Goal: Task Accomplishment & Management: Use online tool/utility

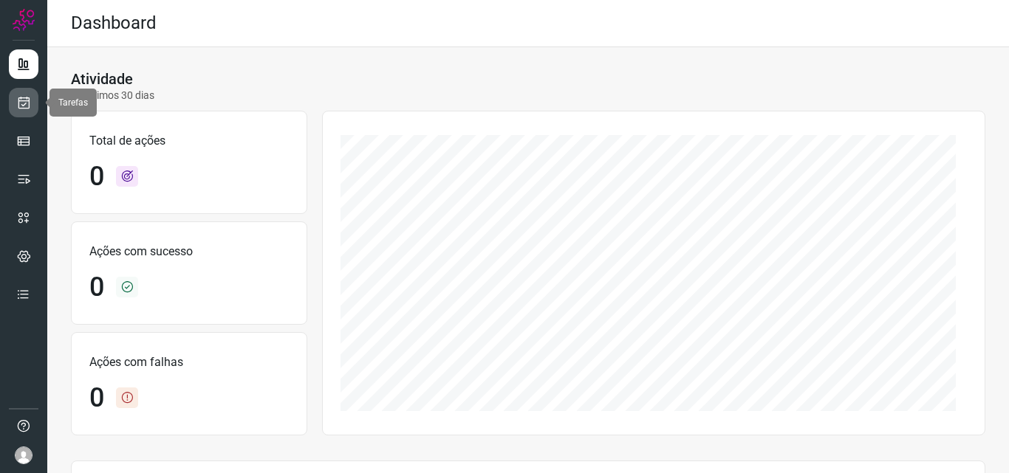
click at [22, 106] on icon at bounding box center [24, 102] width 16 height 15
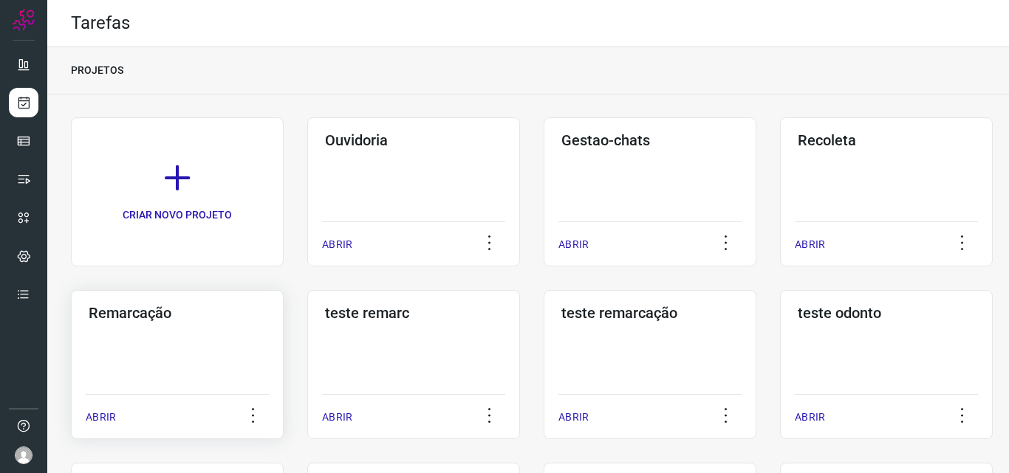
click at [134, 384] on div "Remarcação ABRIR" at bounding box center [177, 364] width 213 height 149
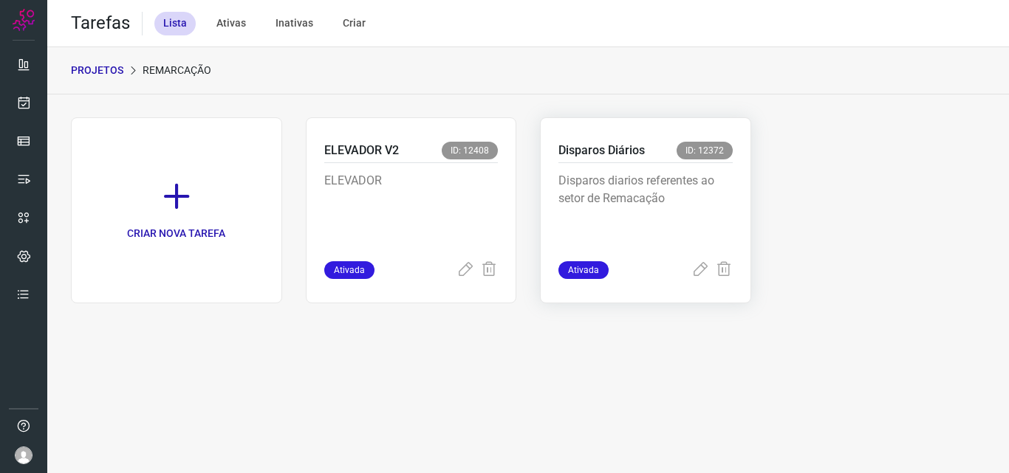
click at [703, 131] on div "Disparos Diários ID: 12372 Disparos diarios referentes ao setor de Remacação At…" at bounding box center [645, 210] width 211 height 186
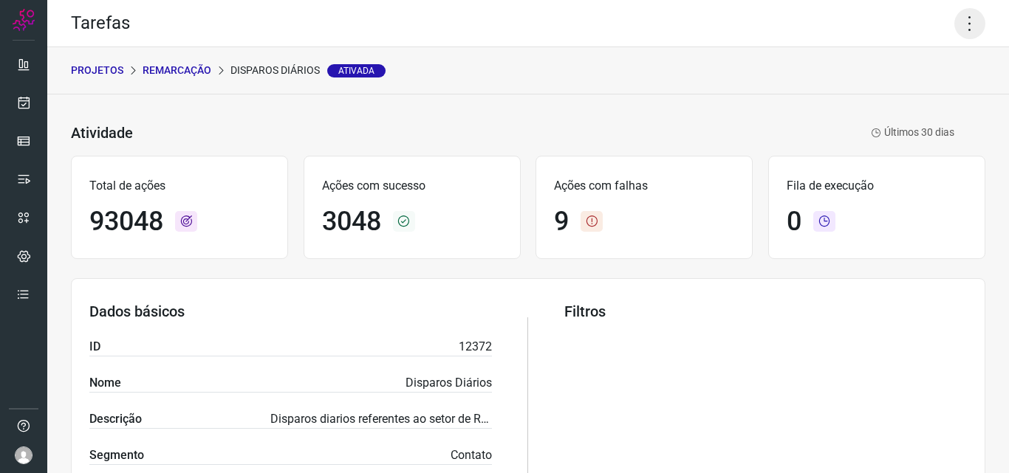
click at [962, 21] on icon at bounding box center [969, 23] width 31 height 31
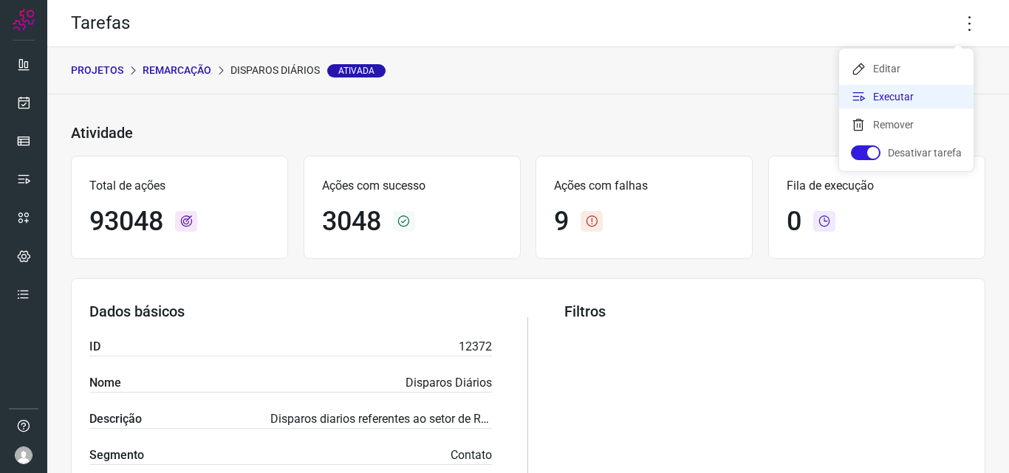
click at [923, 93] on li "Executar" at bounding box center [906, 97] width 134 height 24
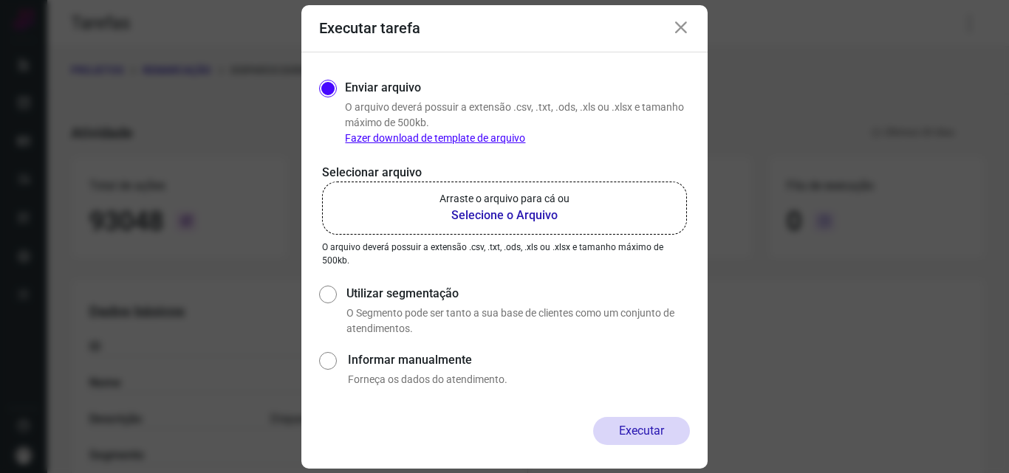
click at [550, 224] on b "Selecione o Arquivo" at bounding box center [504, 216] width 130 height 18
click at [0, 0] on input "Arraste o arquivo para cá ou Selecione o Arquivo" at bounding box center [0, 0] width 0 height 0
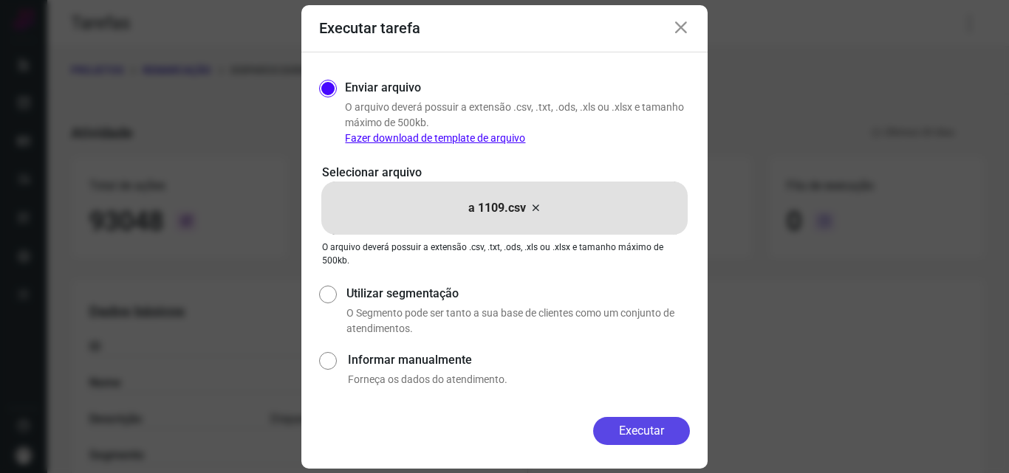
click at [626, 422] on button "Executar" at bounding box center [641, 431] width 97 height 28
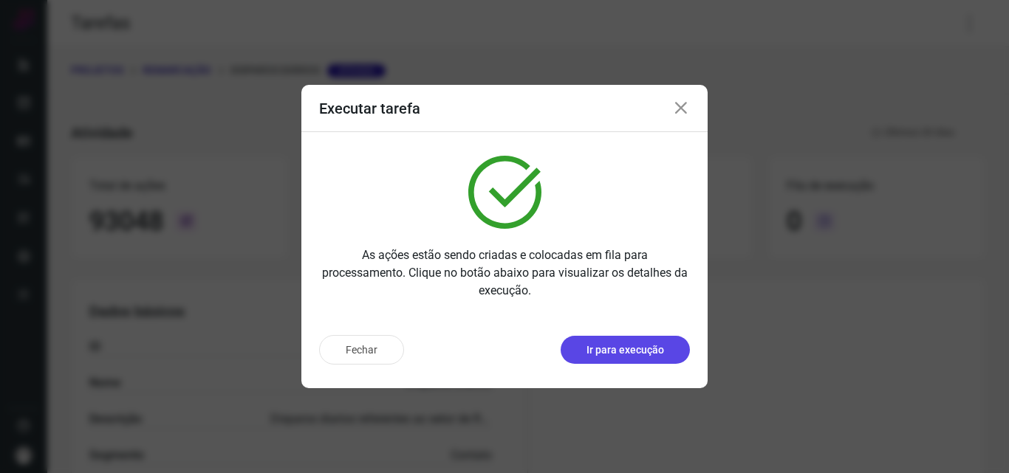
click at [648, 361] on button "Ir para execução" at bounding box center [625, 350] width 129 height 28
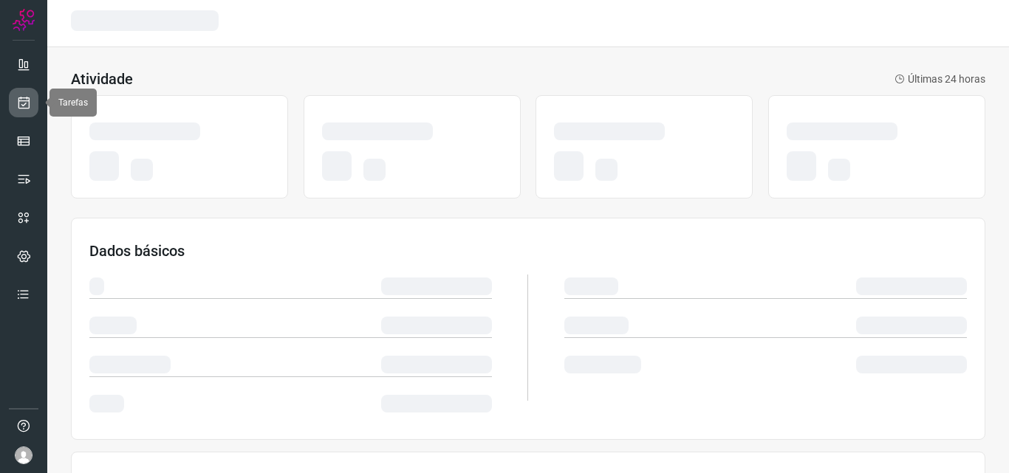
click at [25, 112] on link at bounding box center [24, 103] width 30 height 30
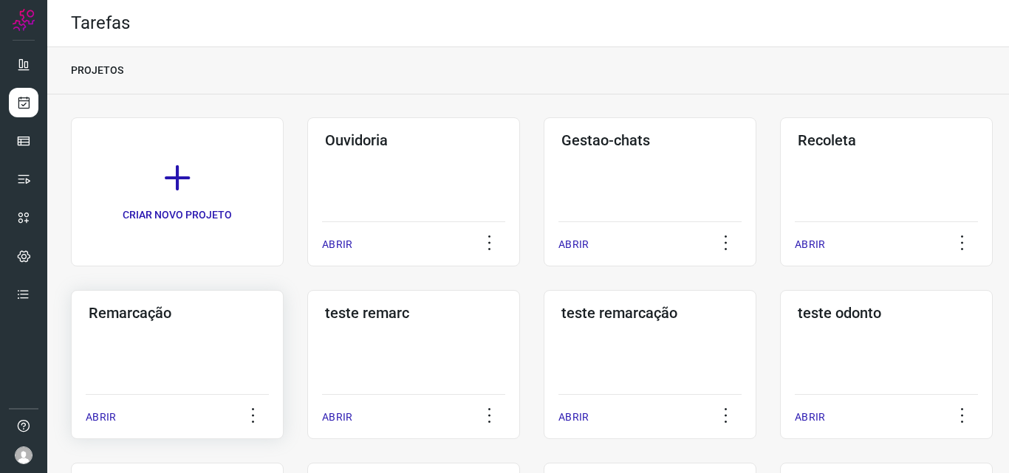
click at [183, 355] on div "Remarcação ABRIR" at bounding box center [177, 364] width 213 height 149
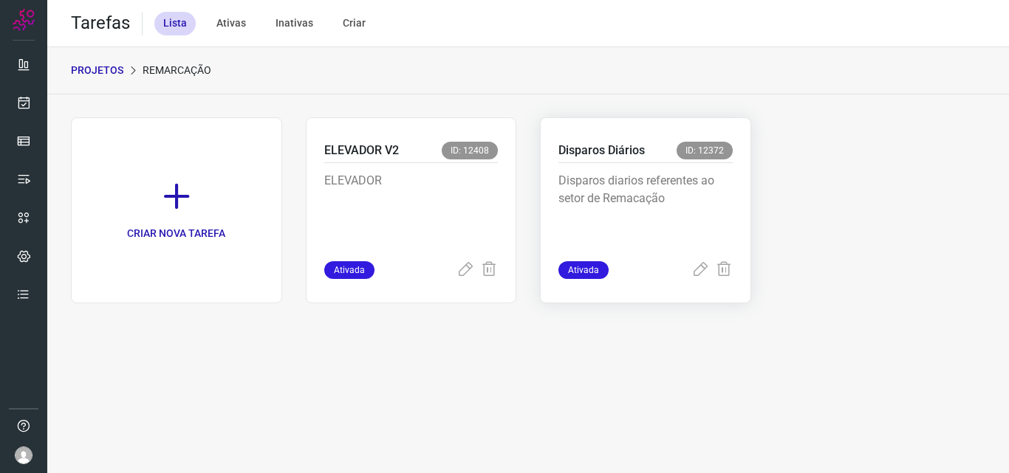
click at [634, 184] on p "Disparos diarios referentes ao setor de Remacação" at bounding box center [645, 209] width 174 height 74
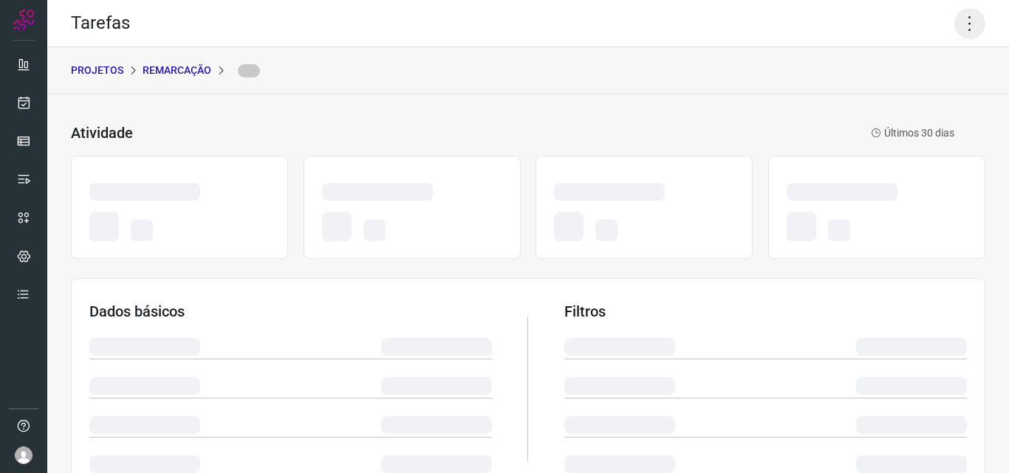
click at [958, 18] on icon at bounding box center [969, 23] width 31 height 31
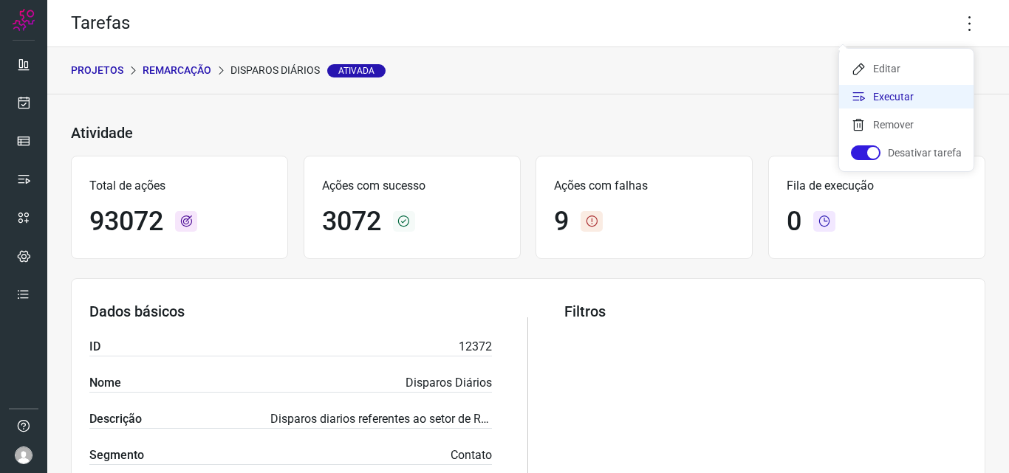
click at [882, 94] on li "Executar" at bounding box center [906, 97] width 134 height 24
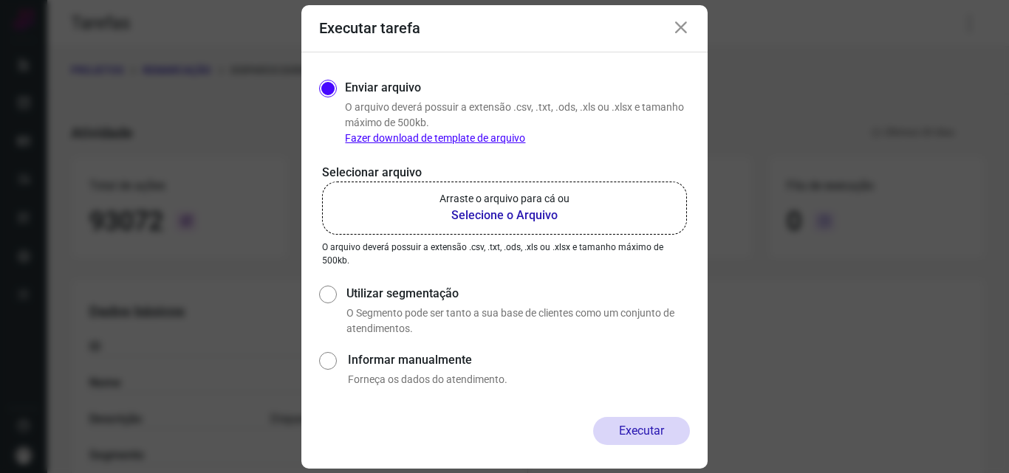
click at [575, 197] on label "Arraste o arquivo para cá ou Selecione o Arquivo" at bounding box center [504, 208] width 365 height 53
click at [0, 0] on input "Arraste o arquivo para cá ou Selecione o Arquivo" at bounding box center [0, 0] width 0 height 0
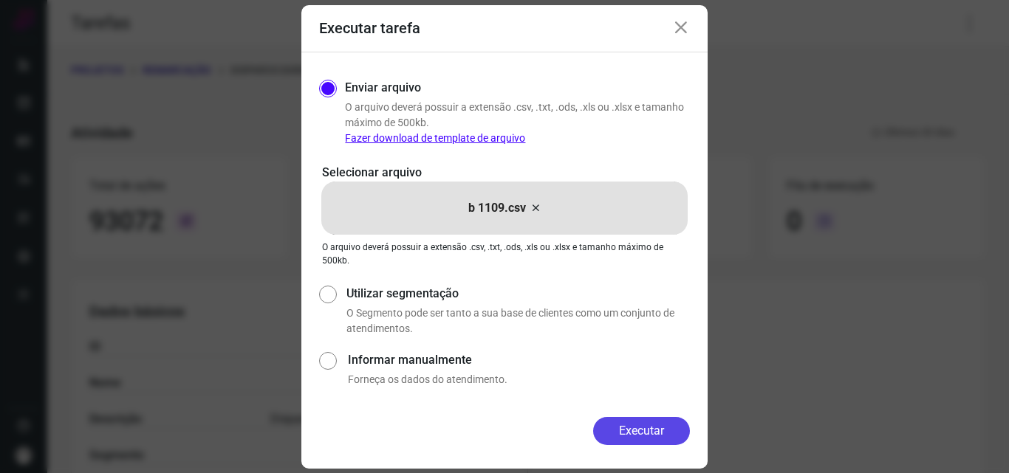
click at [643, 430] on button "Executar" at bounding box center [641, 431] width 97 height 28
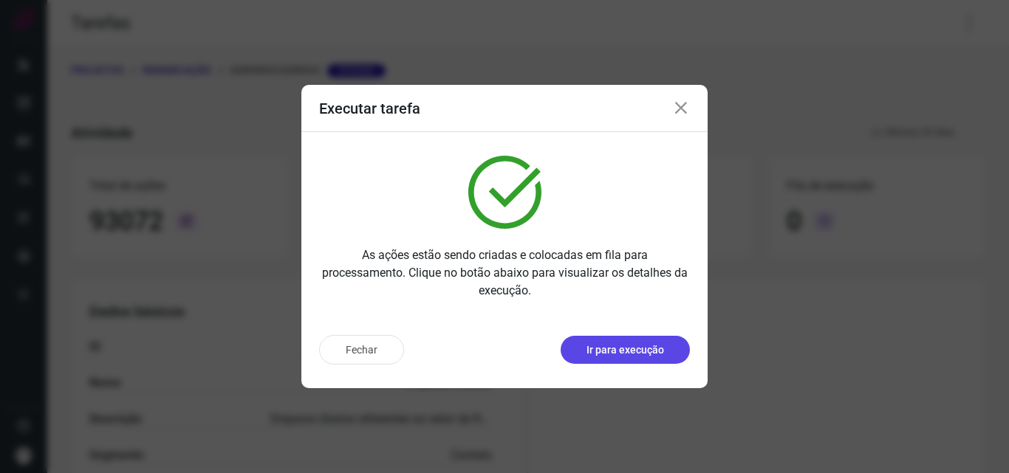
click at [633, 349] on p "Ir para execução" at bounding box center [625, 351] width 78 height 16
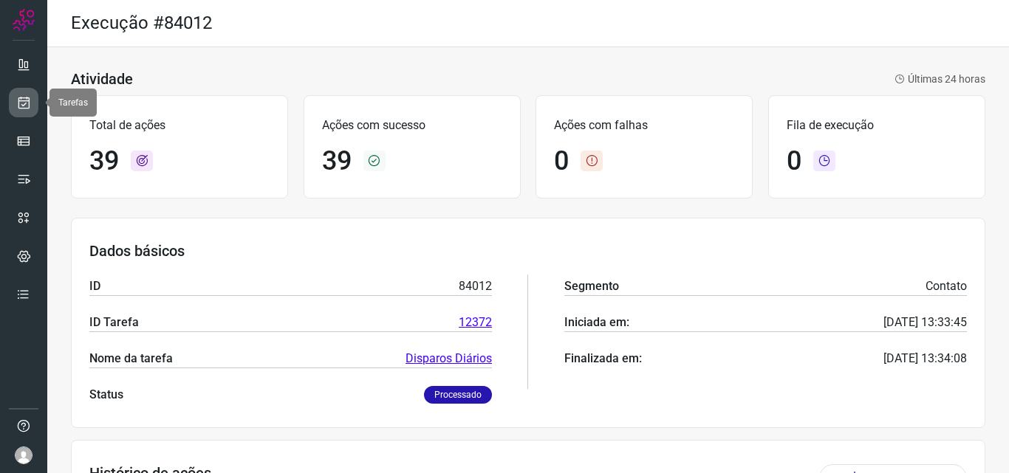
click at [22, 109] on icon at bounding box center [24, 102] width 16 height 15
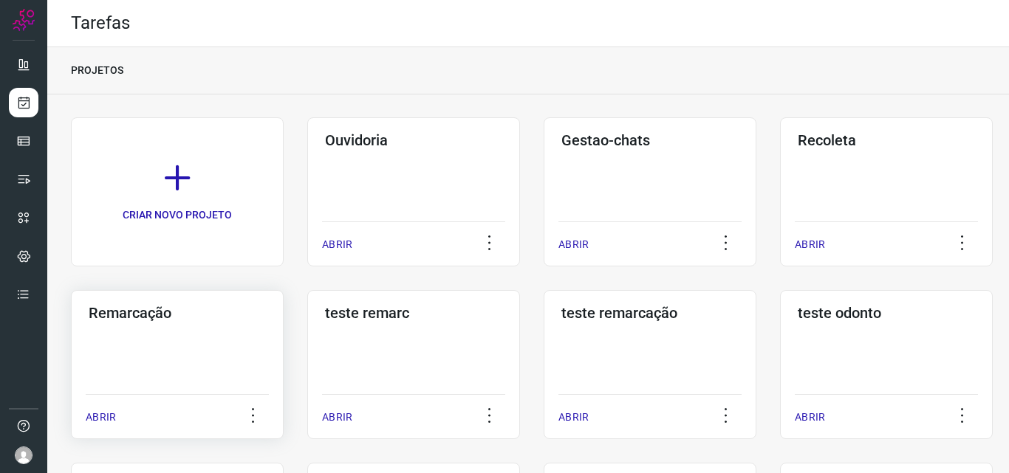
click at [233, 360] on div "Remarcação ABRIR" at bounding box center [177, 364] width 213 height 149
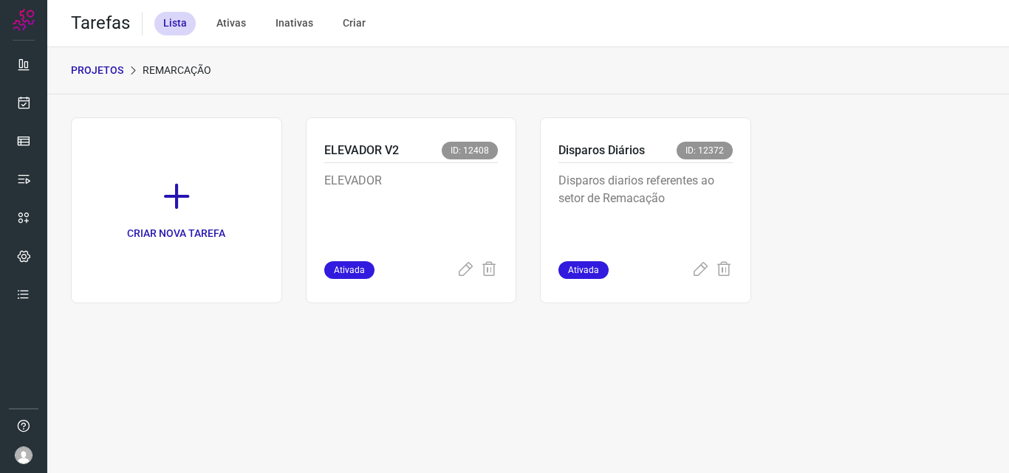
click at [759, 177] on div "CRIAR NOVA TAREFA ELEVADOR V2 ID: 12408 ELEVADOR Ativada Disparos Diários ID: 1…" at bounding box center [528, 210] width 914 height 186
click at [748, 179] on div "Disparos Diários ID: 12372 Disparos diarios referentes ao setor de Remacação At…" at bounding box center [645, 210] width 211 height 186
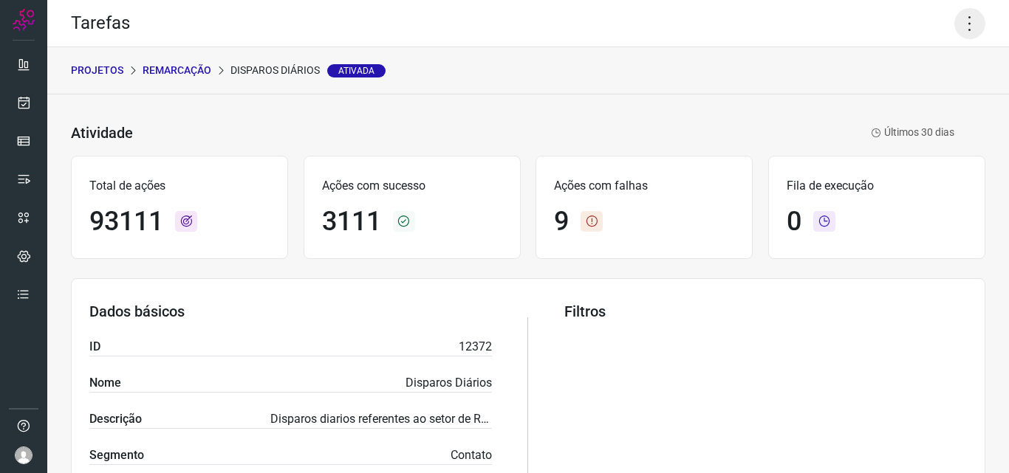
click at [954, 26] on icon at bounding box center [969, 23] width 31 height 31
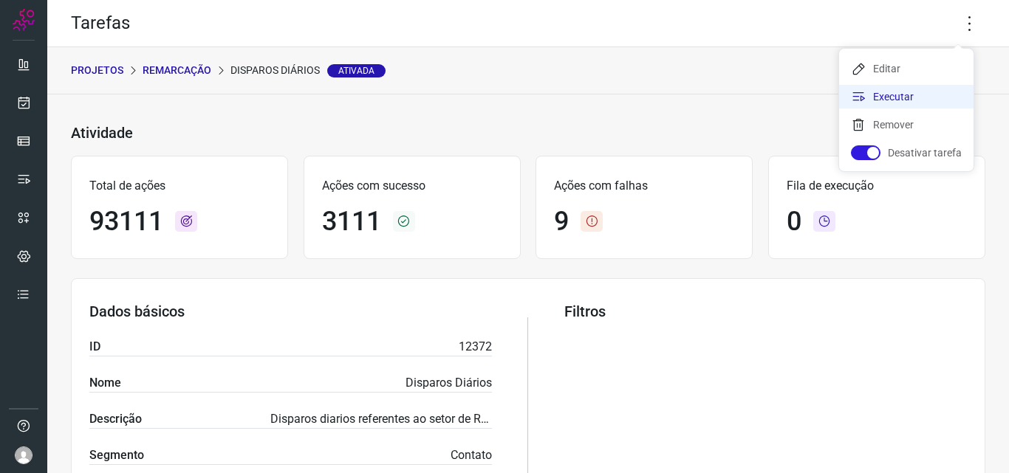
click at [900, 97] on li "Executar" at bounding box center [906, 97] width 134 height 24
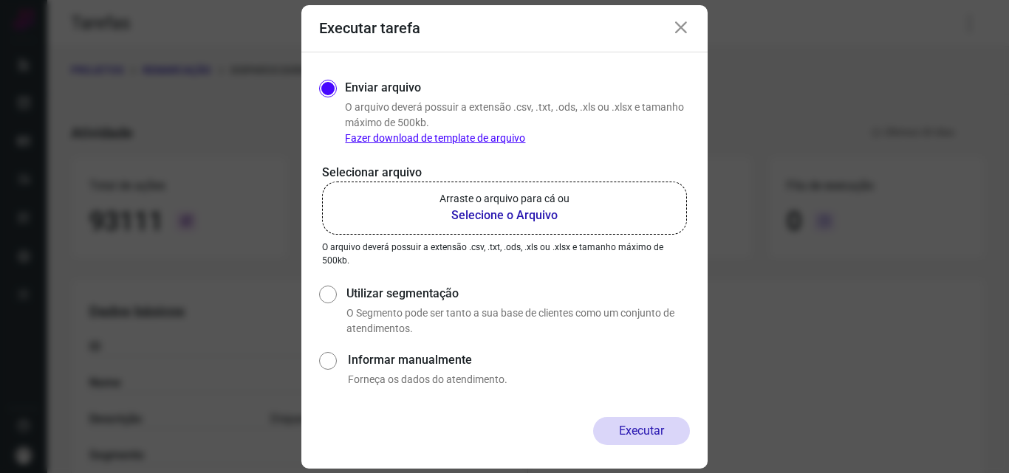
click at [619, 210] on label "Arraste o arquivo para cá ou Selecione o Arquivo" at bounding box center [504, 208] width 365 height 53
click at [0, 0] on input "Arraste o arquivo para cá ou Selecione o Arquivo" at bounding box center [0, 0] width 0 height 0
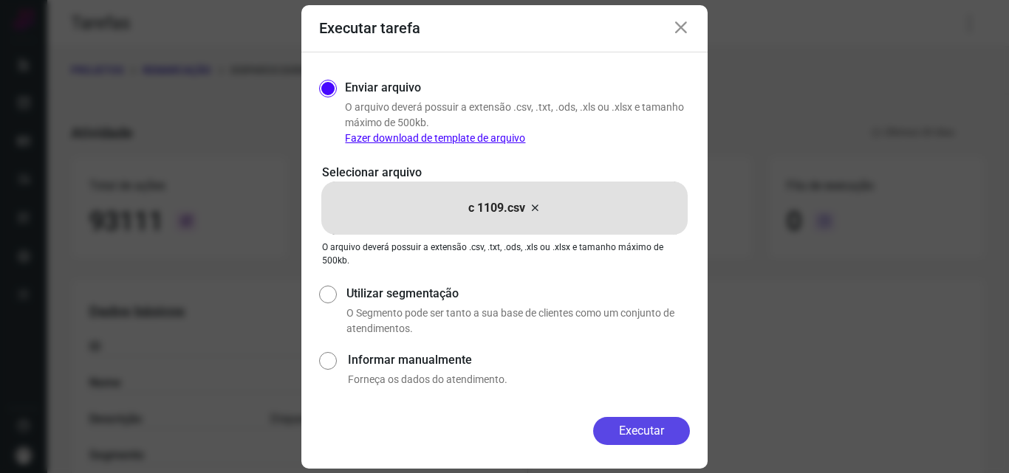
click at [680, 434] on button "Executar" at bounding box center [641, 431] width 97 height 28
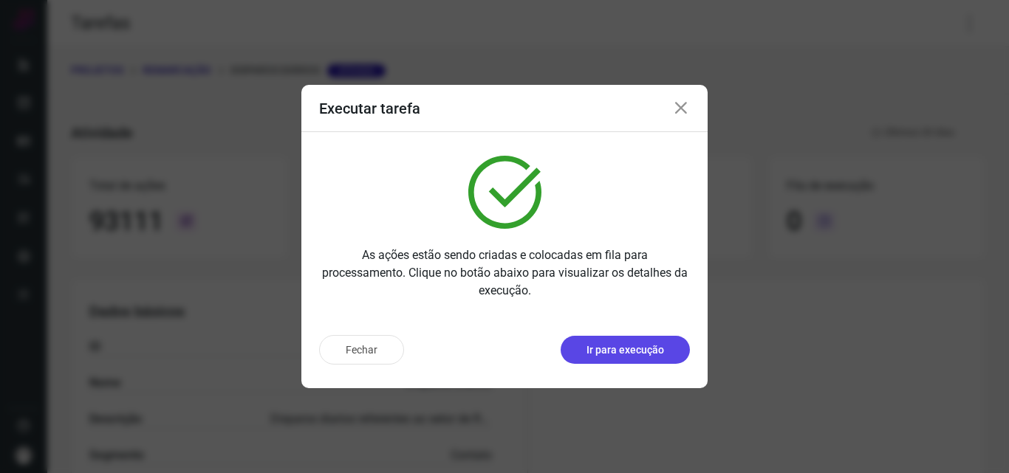
click at [664, 359] on button "Ir para execução" at bounding box center [625, 350] width 129 height 28
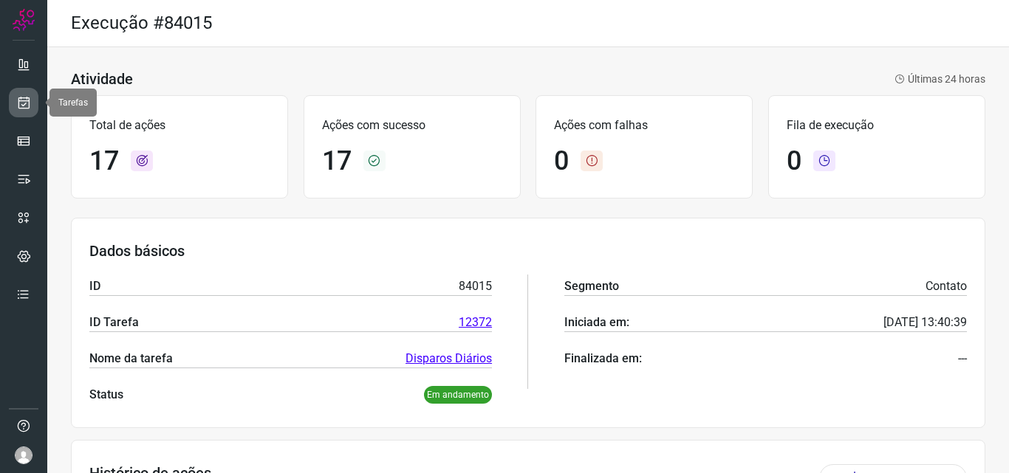
click at [27, 104] on icon at bounding box center [24, 102] width 16 height 15
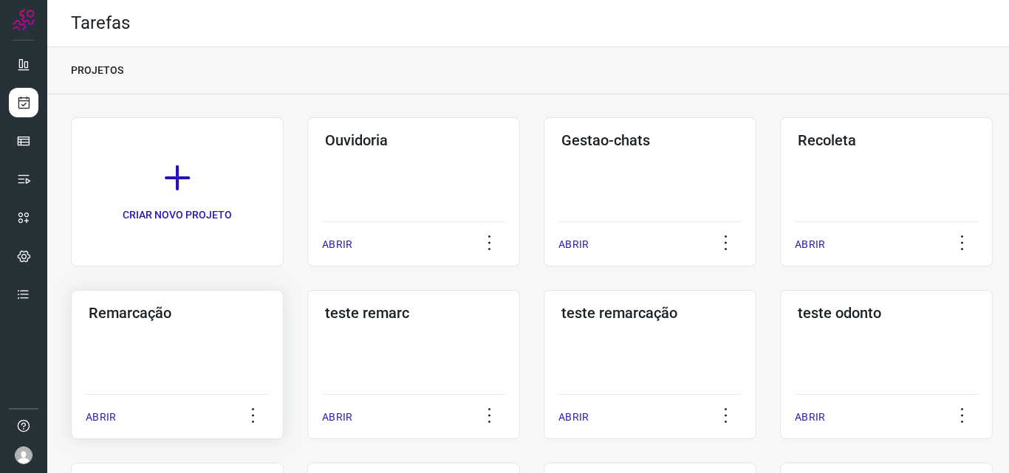
click at [209, 315] on h3 "Remarcação" at bounding box center [177, 313] width 177 height 18
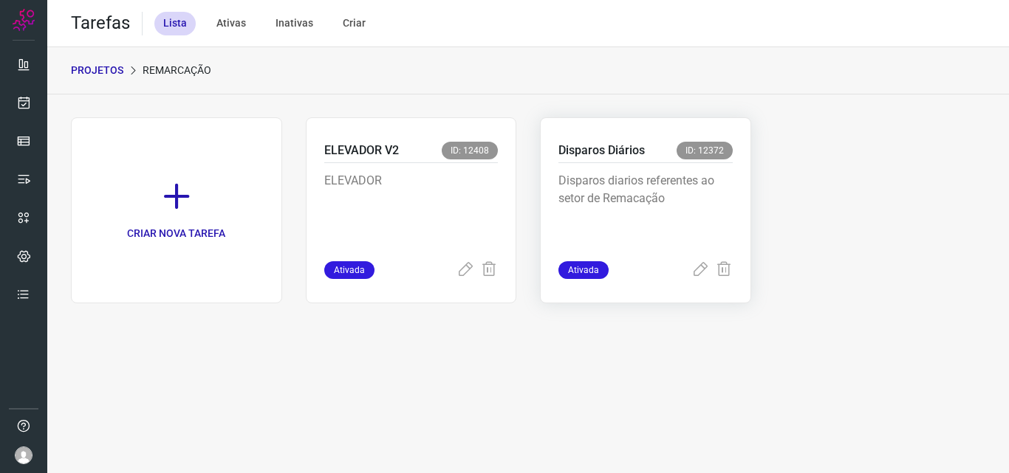
click at [714, 145] on span "ID: 12372" at bounding box center [705, 151] width 56 height 18
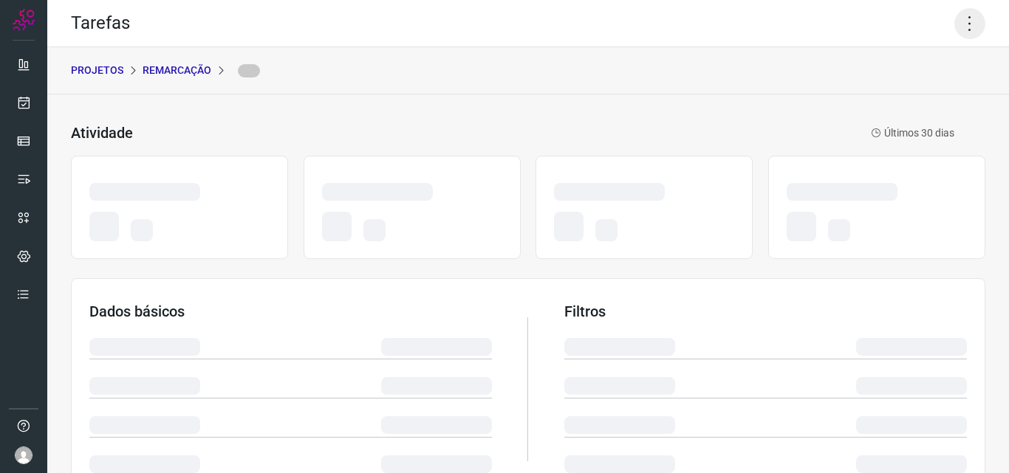
click at [961, 17] on icon at bounding box center [969, 23] width 31 height 31
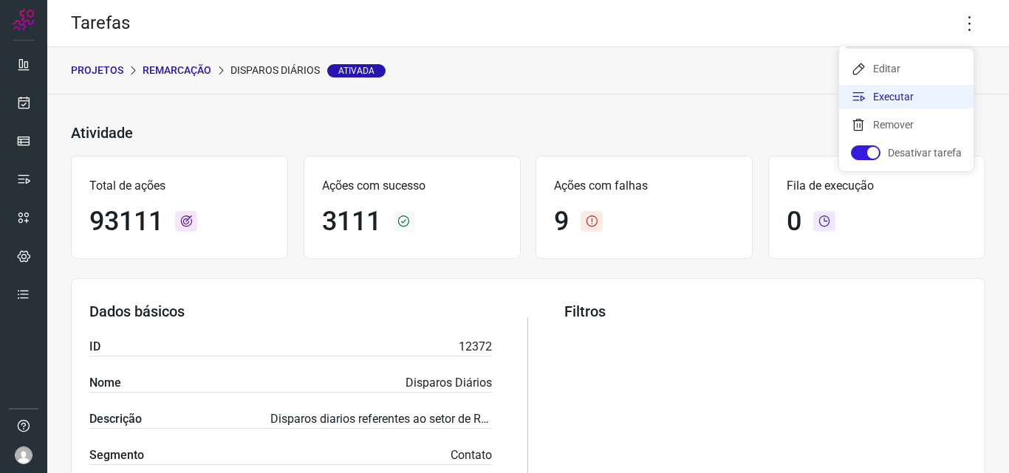
click at [914, 97] on li "Executar" at bounding box center [906, 97] width 134 height 24
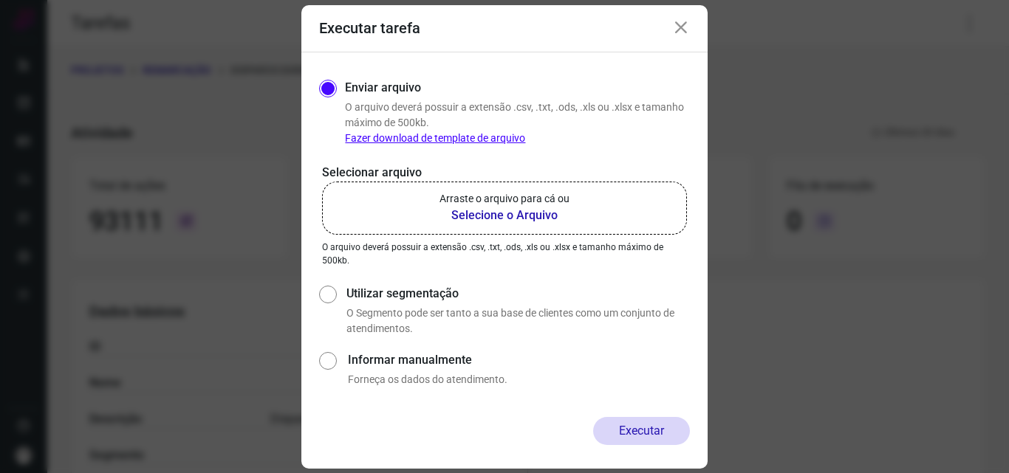
click at [504, 215] on b "Selecione o Arquivo" at bounding box center [504, 216] width 130 height 18
click at [0, 0] on input "Arraste o arquivo para cá ou Selecione o Arquivo" at bounding box center [0, 0] width 0 height 0
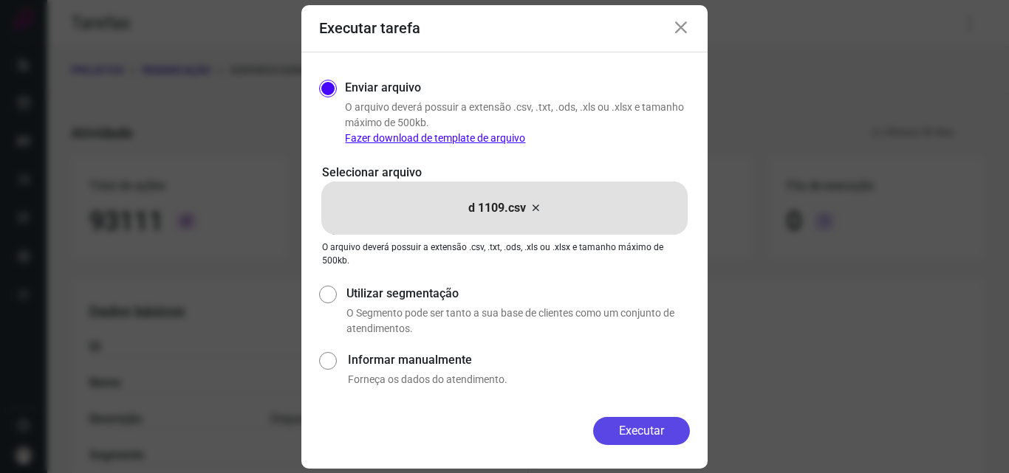
click at [645, 432] on button "Executar" at bounding box center [641, 431] width 97 height 28
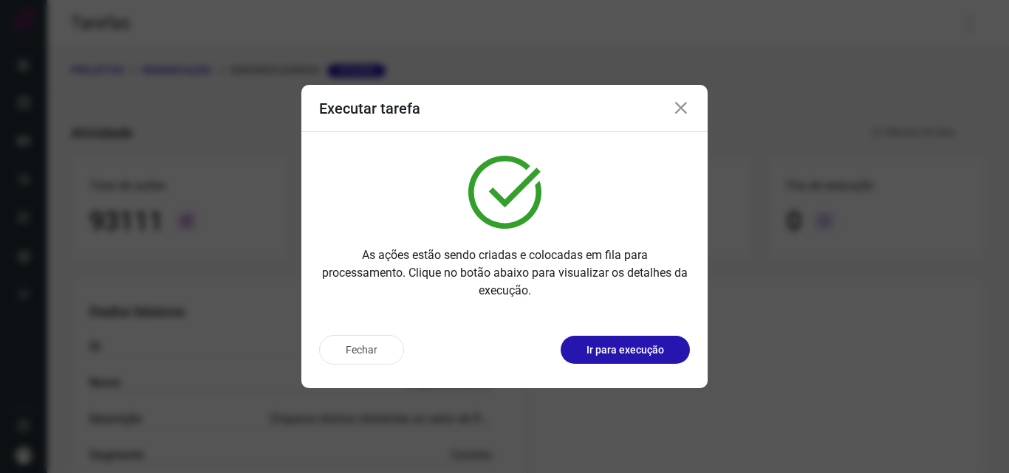
click at [641, 353] on p "Ir para execução" at bounding box center [625, 351] width 78 height 16
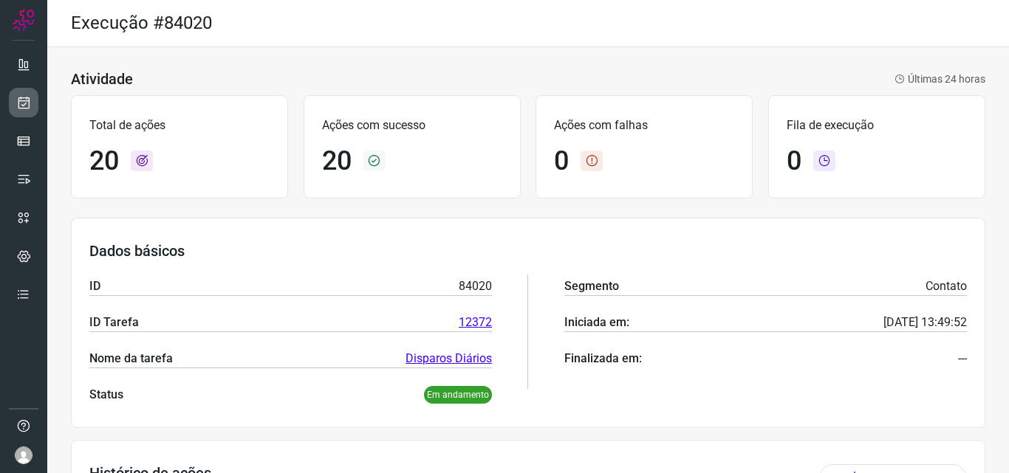
click at [26, 106] on icon at bounding box center [24, 102] width 16 height 15
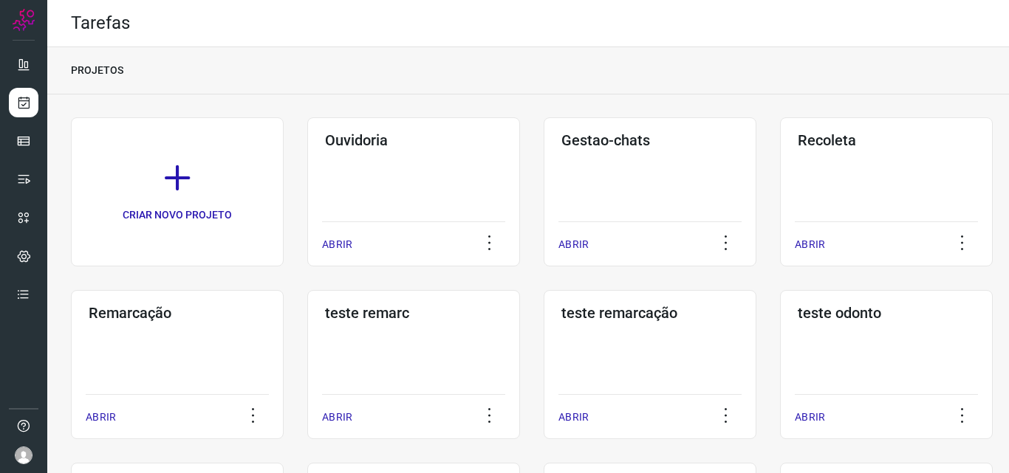
click at [219, 323] on div "Remarcação ABRIR" at bounding box center [177, 364] width 213 height 149
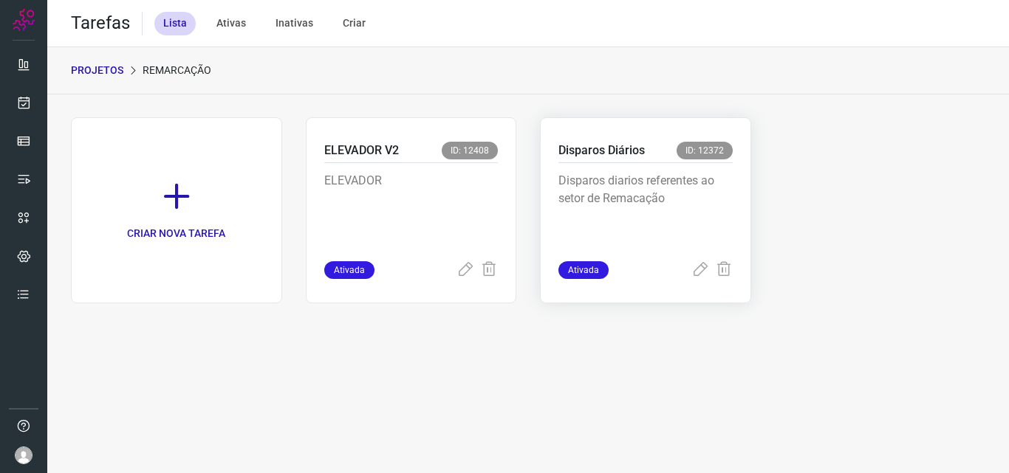
click at [663, 217] on p "Disparos diarios referentes ao setor de Remacação" at bounding box center [645, 209] width 174 height 74
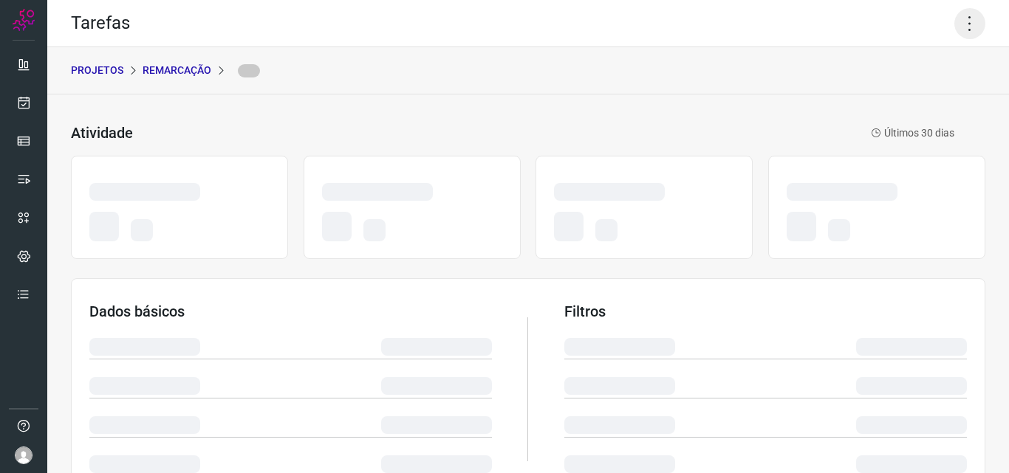
click at [962, 21] on icon at bounding box center [969, 23] width 31 height 31
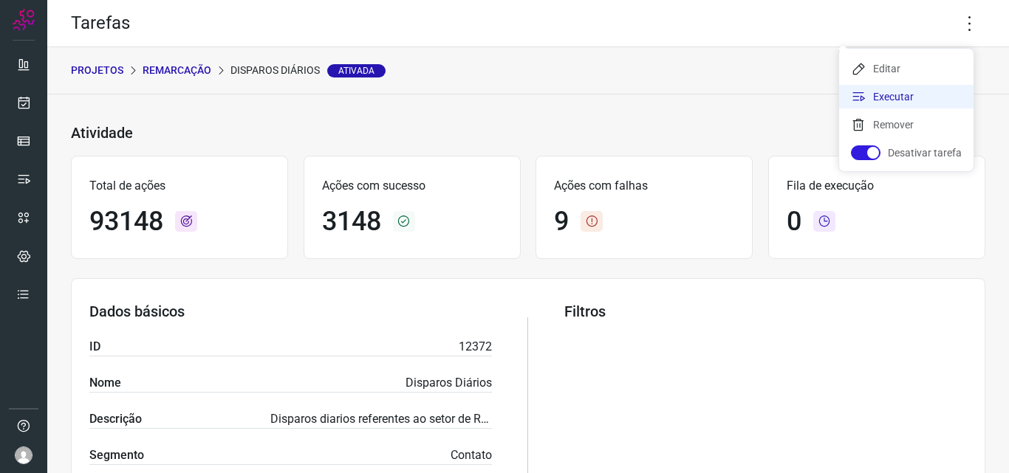
click at [903, 100] on li "Executar" at bounding box center [906, 97] width 134 height 24
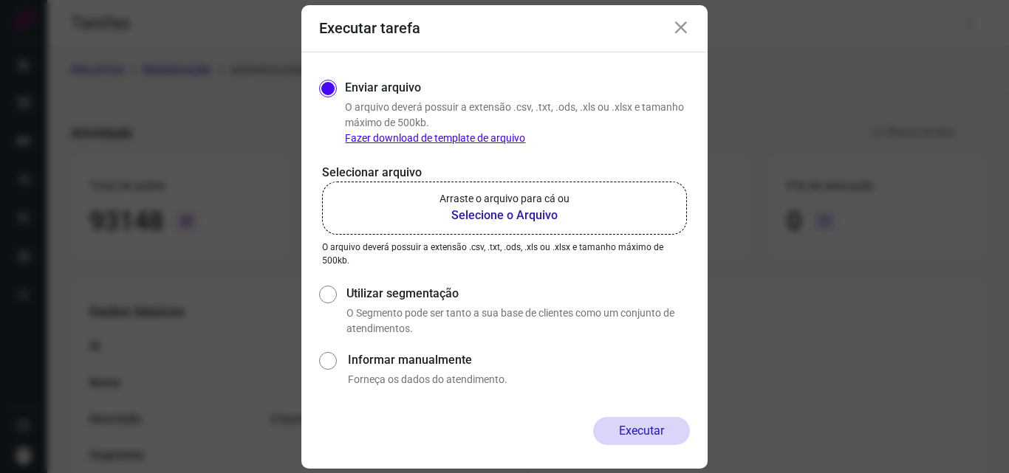
click at [534, 208] on b "Selecione o Arquivo" at bounding box center [504, 216] width 130 height 18
click at [0, 0] on input "Arraste o arquivo para cá ou Selecione o Arquivo" at bounding box center [0, 0] width 0 height 0
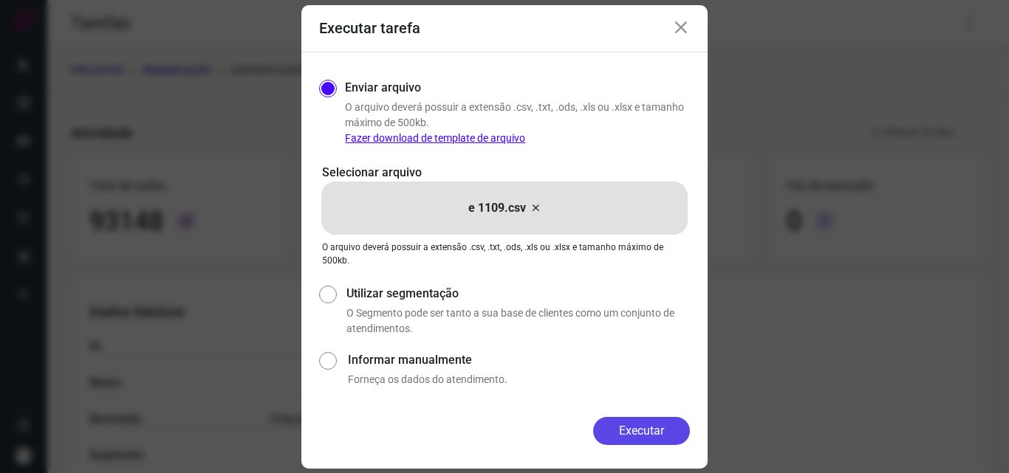
click at [613, 429] on button "Executar" at bounding box center [641, 431] width 97 height 28
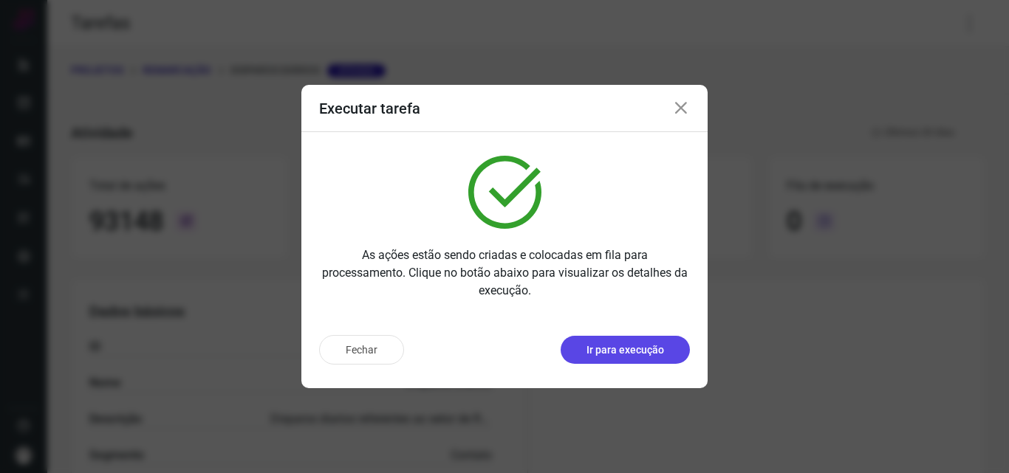
click at [626, 349] on p "Ir para execução" at bounding box center [625, 351] width 78 height 16
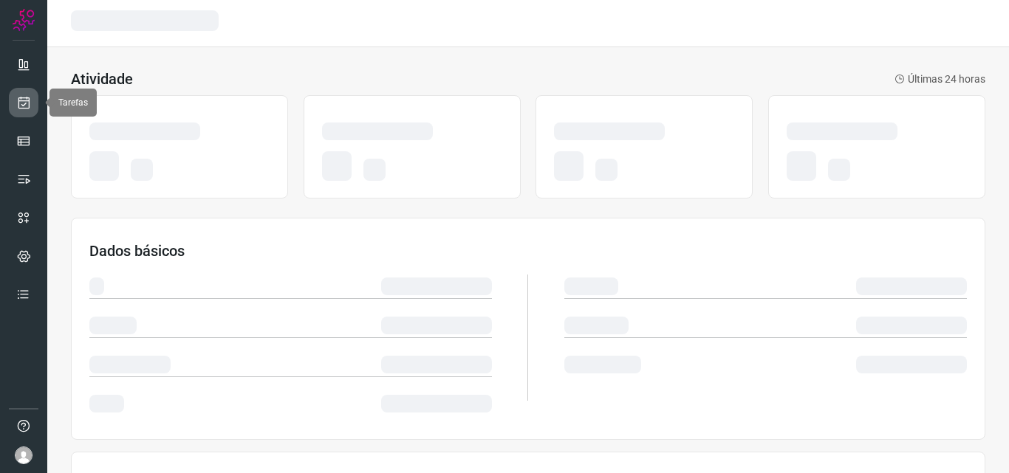
click at [32, 98] on link at bounding box center [24, 103] width 30 height 30
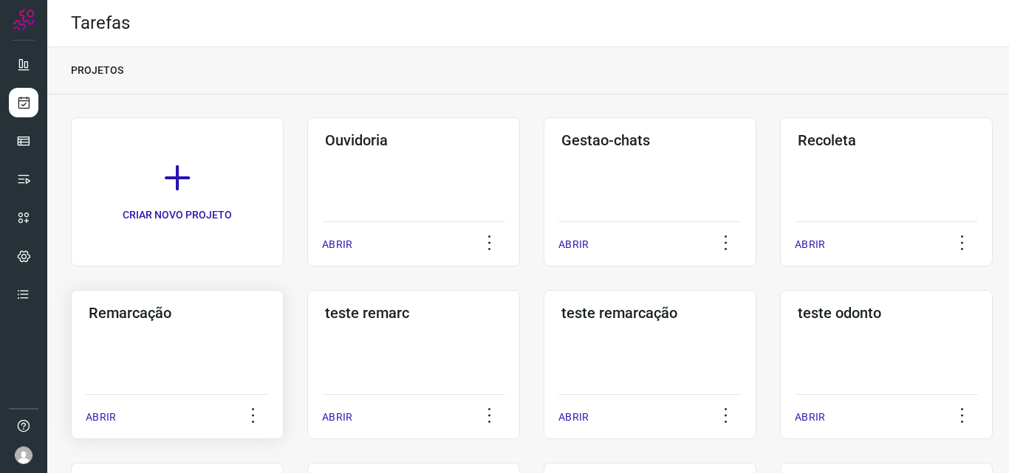
click at [232, 310] on h3 "Remarcação" at bounding box center [177, 313] width 177 height 18
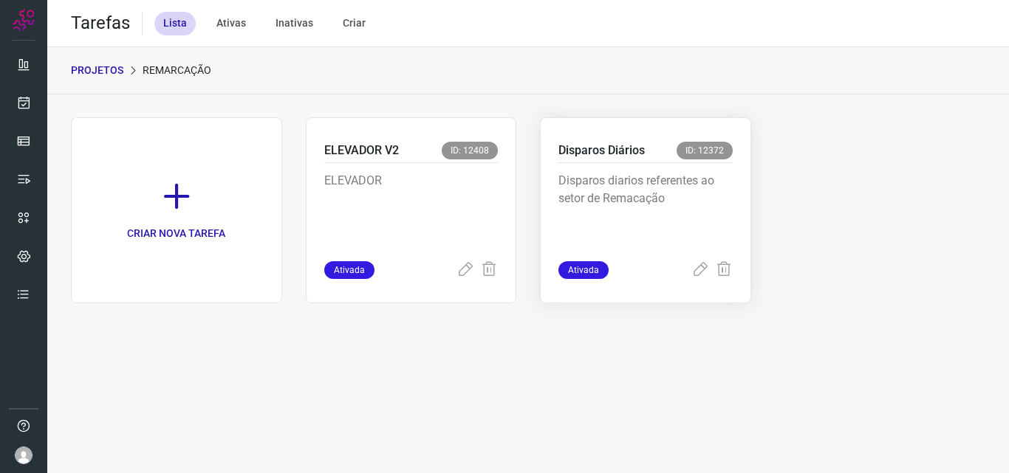
click at [691, 188] on p "Disparos diarios referentes ao setor de Remacação" at bounding box center [645, 209] width 174 height 74
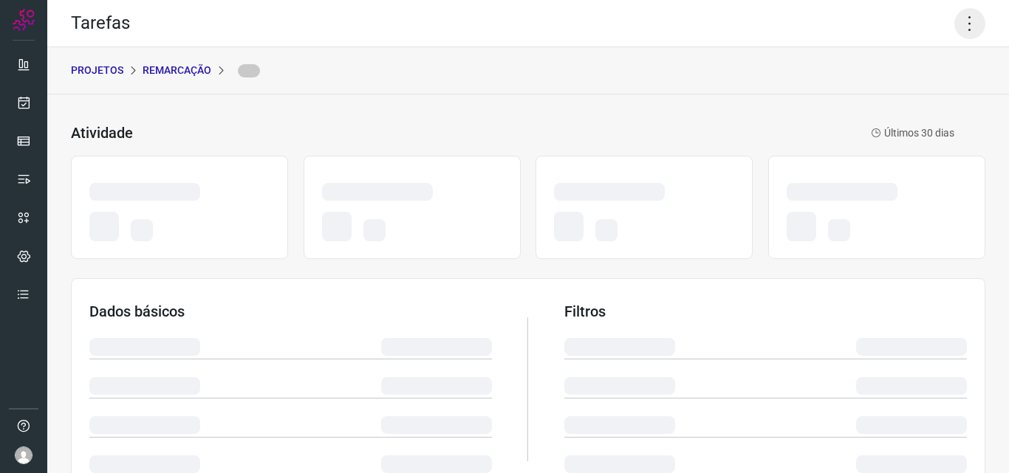
click at [954, 22] on icon at bounding box center [969, 23] width 31 height 31
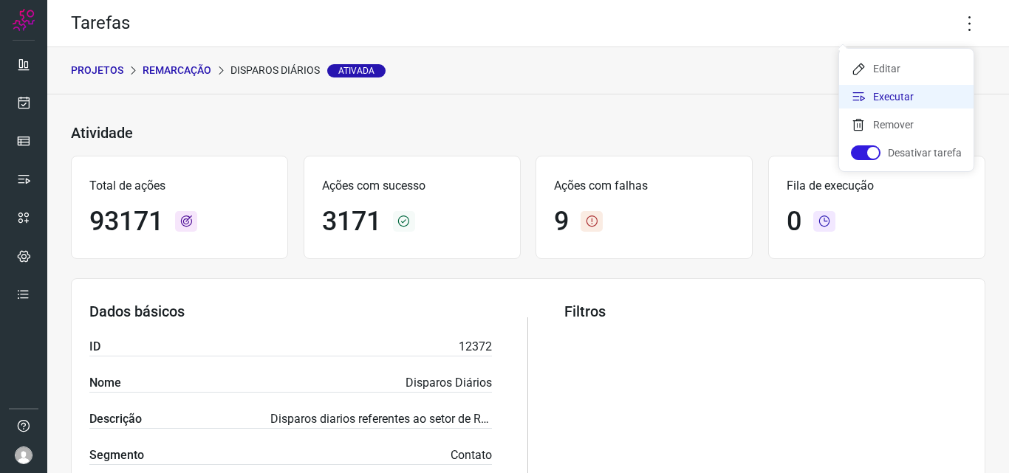
click at [921, 96] on li "Executar" at bounding box center [906, 97] width 134 height 24
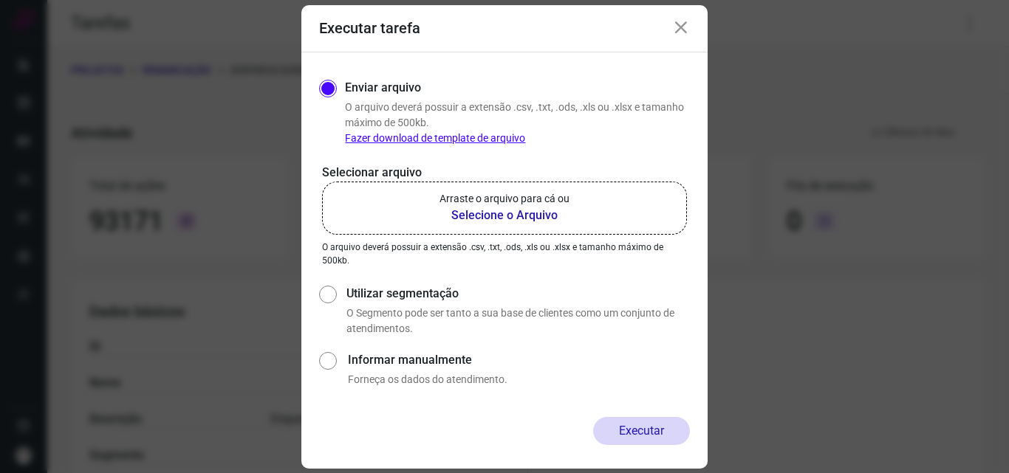
click at [558, 208] on b "Selecione o Arquivo" at bounding box center [504, 216] width 130 height 18
click at [0, 0] on input "Arraste o arquivo para cá ou Selecione o Arquivo" at bounding box center [0, 0] width 0 height 0
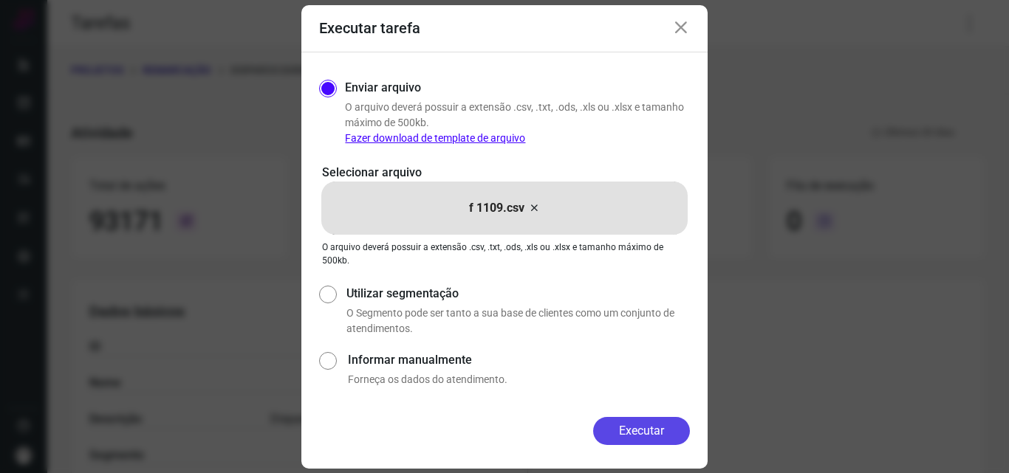
click at [609, 424] on button "Executar" at bounding box center [641, 431] width 97 height 28
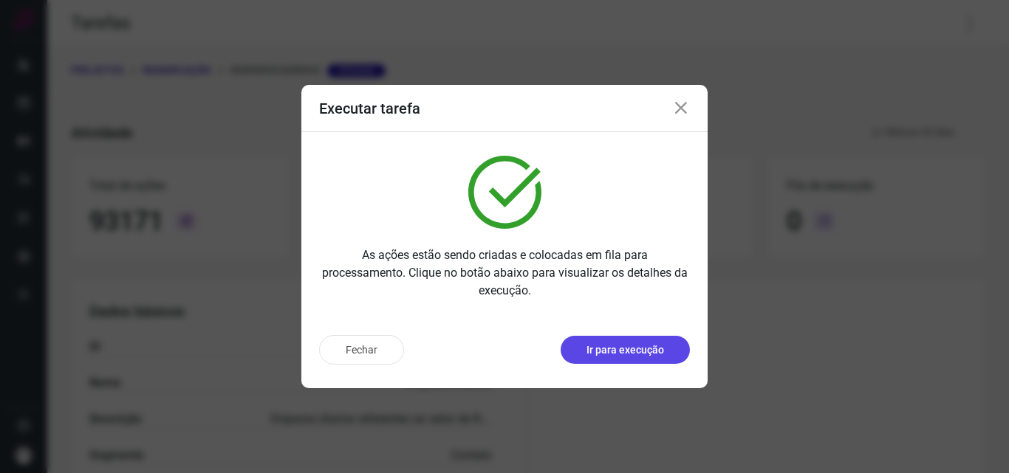
click at [634, 345] on p "Ir para execução" at bounding box center [625, 351] width 78 height 16
